Goal: Task Accomplishment & Management: Use online tool/utility

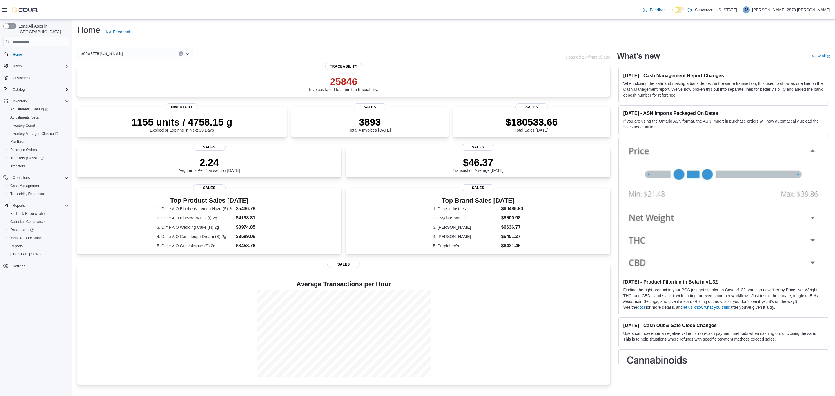
click at [6, 242] on button "Reports" at bounding box center [39, 246] width 66 height 8
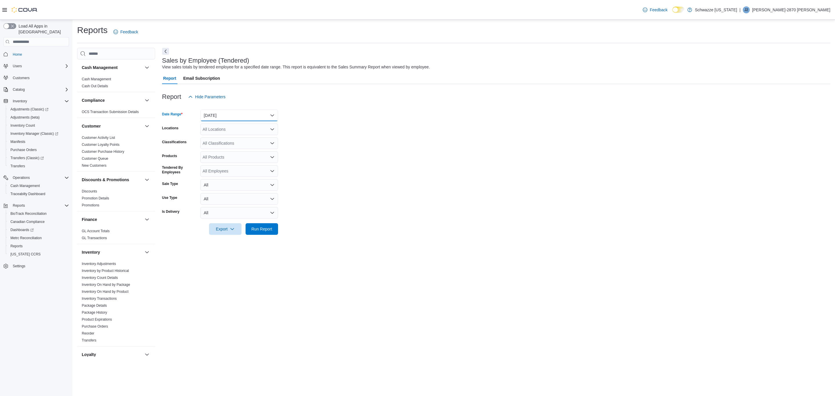
click at [224, 119] on button "Yesterday" at bounding box center [239, 116] width 78 height 12
click at [225, 141] on span "Today" at bounding box center [243, 138] width 66 height 7
click at [226, 128] on div "All Locations" at bounding box center [239, 130] width 78 height 12
click at [239, 184] on button "EV10 Sunland Park" at bounding box center [239, 188] width 78 height 8
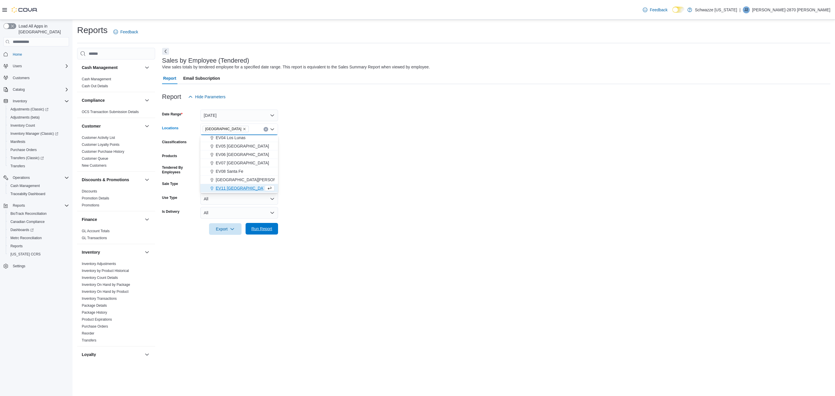
click at [267, 226] on span "Run Report" at bounding box center [261, 229] width 21 height 6
